Goal: Information Seeking & Learning: Learn about a topic

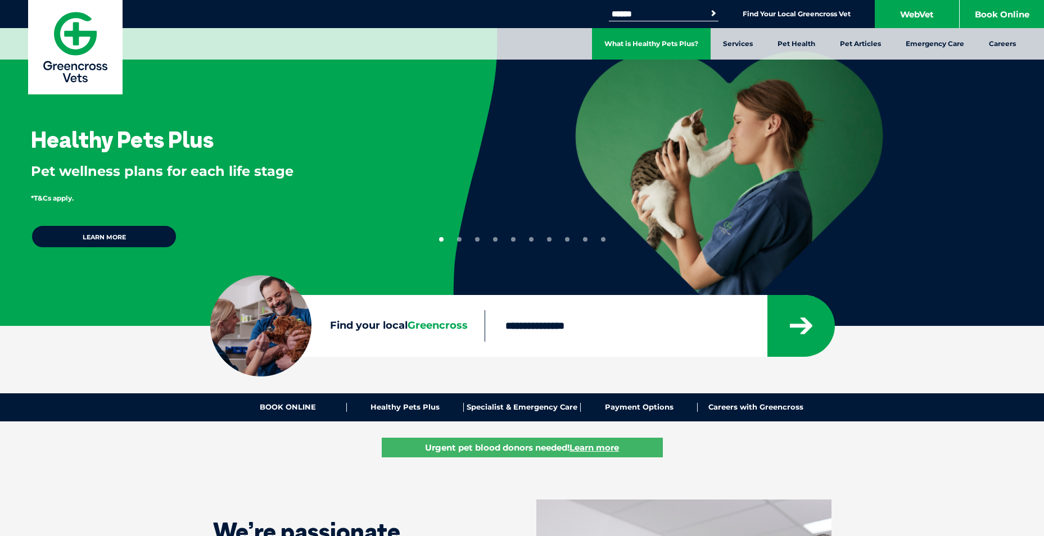
click at [656, 44] on link "What is Healthy Pets Plus?" at bounding box center [651, 43] width 119 height 31
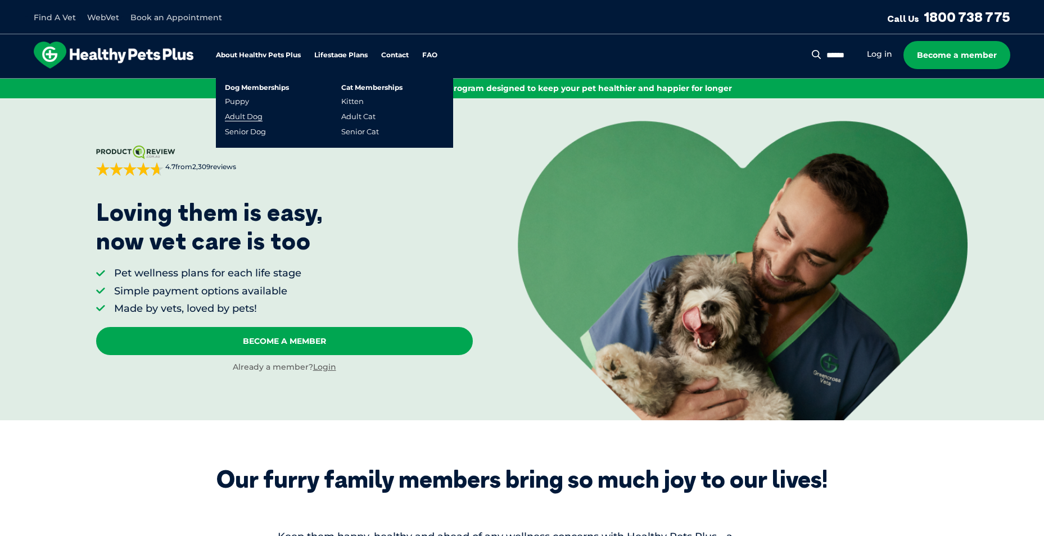
click at [247, 119] on link "Adult Dog" at bounding box center [244, 117] width 38 height 10
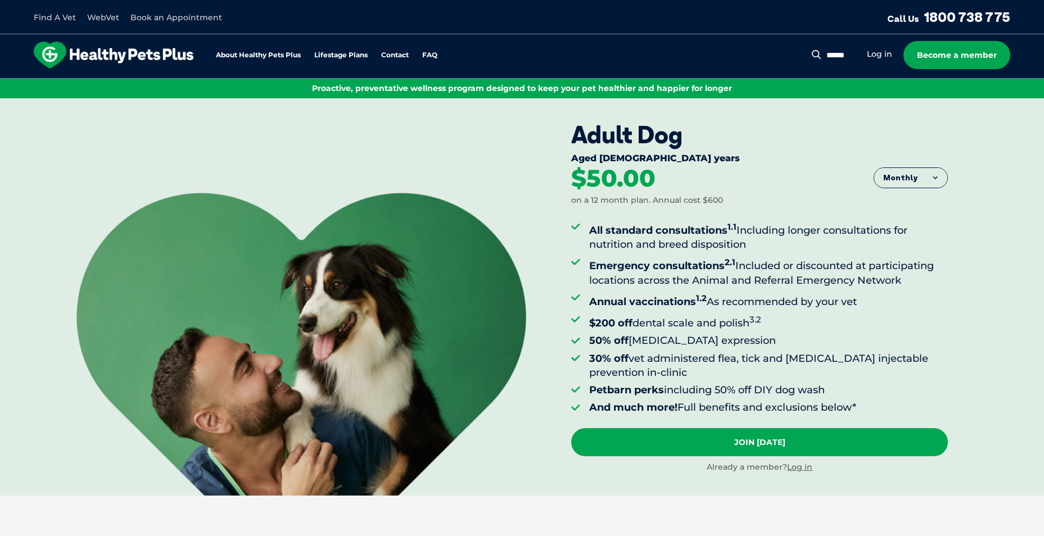
click at [269, 255] on img at bounding box center [301, 344] width 450 height 303
